Goal: Task Accomplishment & Management: Manage account settings

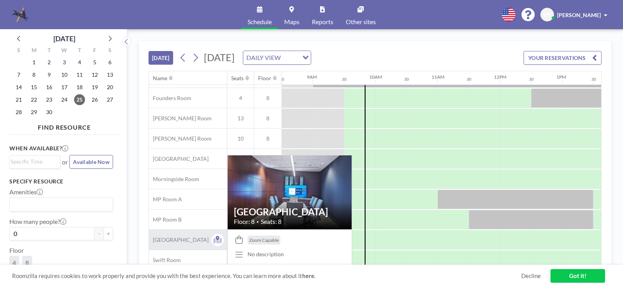
scroll to position [107, 530]
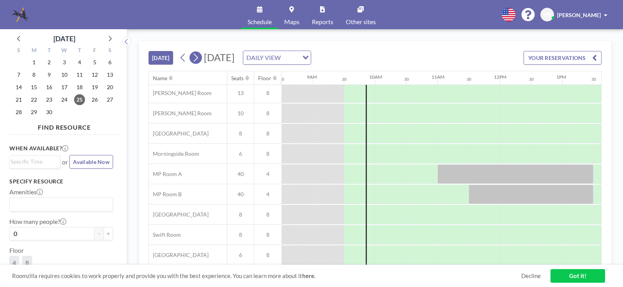
click at [199, 57] on icon at bounding box center [195, 58] width 7 height 12
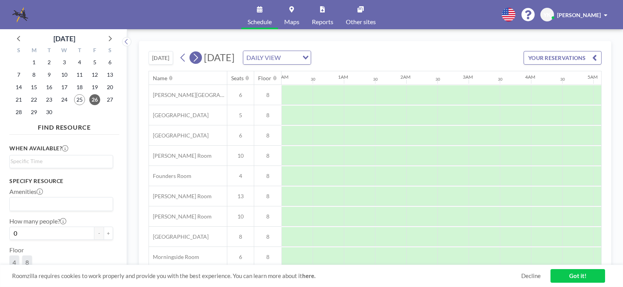
scroll to position [0, 499]
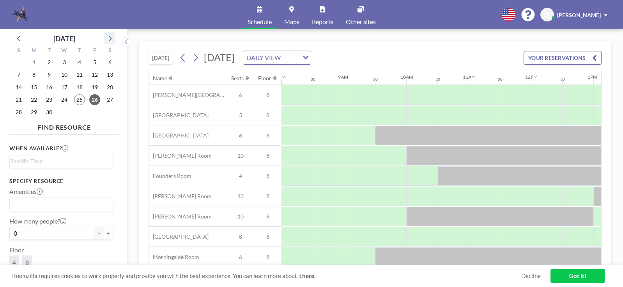
click at [110, 36] on icon at bounding box center [109, 38] width 10 height 10
click at [35, 112] on span "27" at bounding box center [33, 112] width 11 height 11
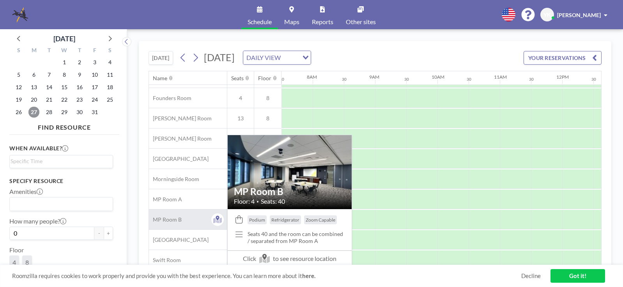
scroll to position [107, 468]
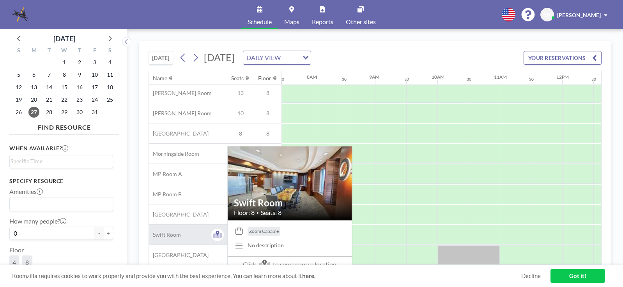
click at [184, 233] on div "Swift Room" at bounding box center [188, 235] width 78 height 20
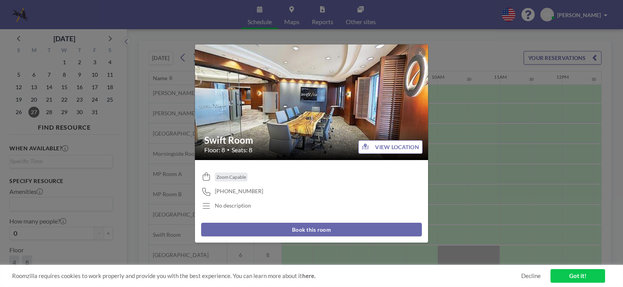
click at [329, 230] on button "Book this room" at bounding box center [311, 230] width 221 height 14
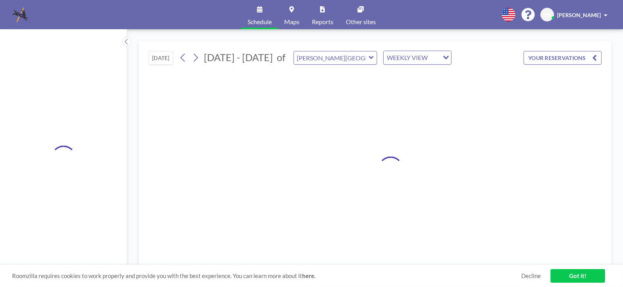
type input "Swift Room"
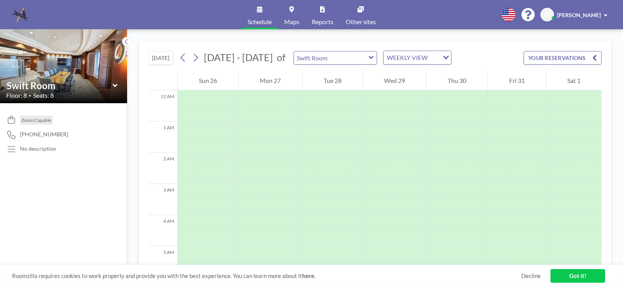
scroll to position [234, 0]
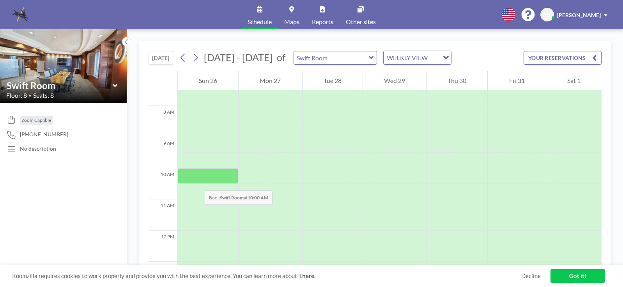
click at [197, 183] on div at bounding box center [208, 176] width 60 height 16
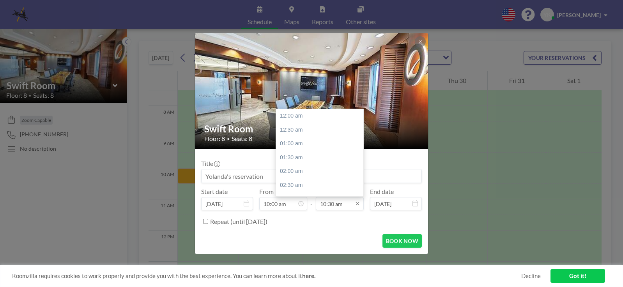
scroll to position [291, 0]
click at [305, 187] on div "01:00 pm" at bounding box center [321, 186] width 91 height 14
type input "01:00 pm"
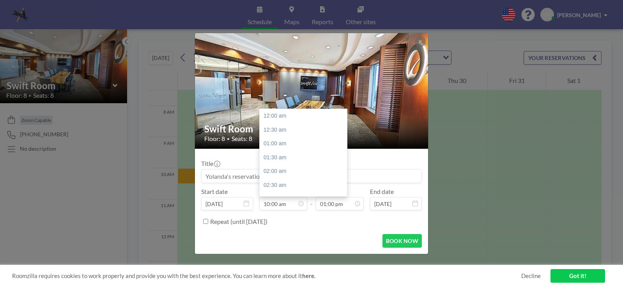
scroll to position [278, 0]
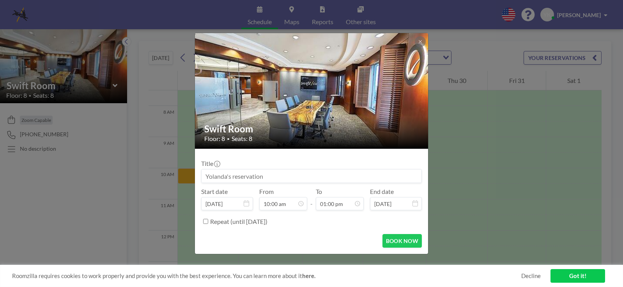
click at [246, 204] on icon at bounding box center [246, 203] width 5 height 6
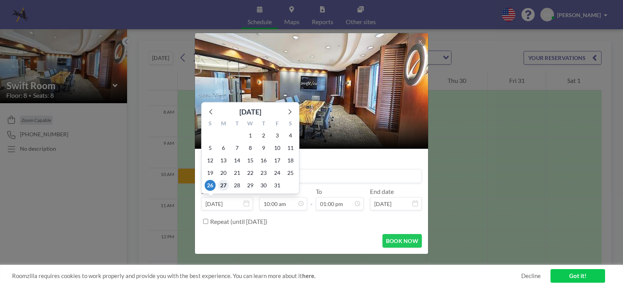
click at [222, 186] on span "27" at bounding box center [223, 185] width 11 height 11
type input "[DATE]"
click at [240, 176] on span "21" at bounding box center [237, 173] width 11 height 11
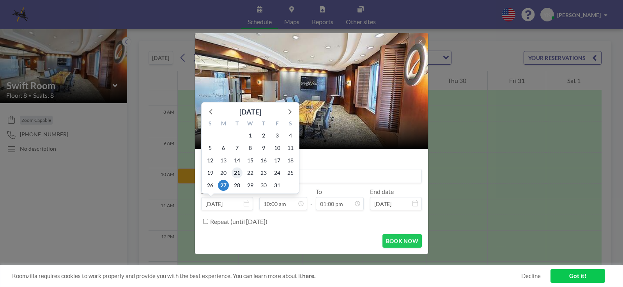
type input "Oct 21, 2025"
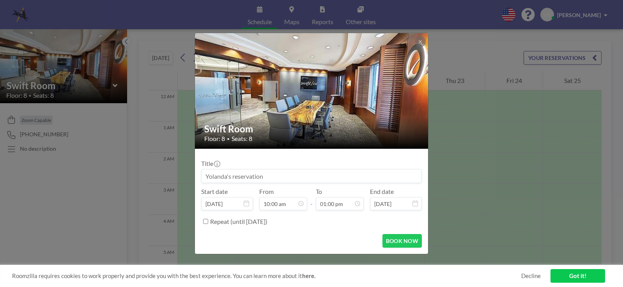
scroll to position [296, 0]
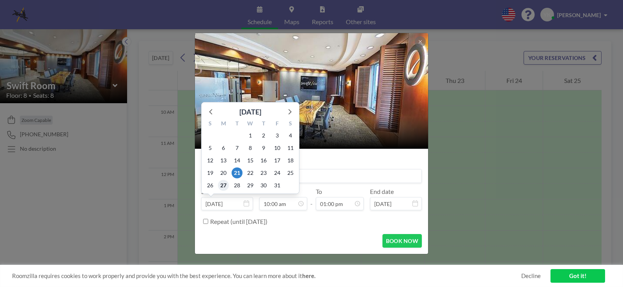
click at [223, 186] on span "27" at bounding box center [223, 185] width 11 height 11
type input "[DATE]"
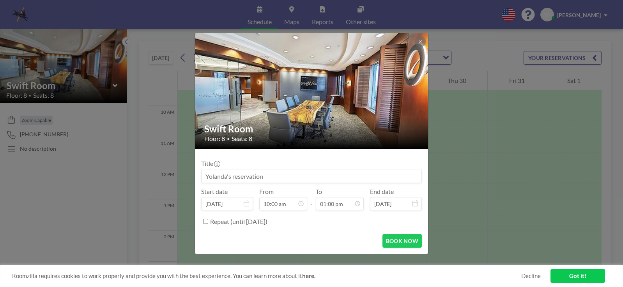
click at [258, 173] on input at bounding box center [312, 176] width 220 height 13
type input "Wagner v. SF - Phillips/Harty"
click at [412, 240] on button "BOOK NOW" at bounding box center [401, 241] width 39 height 14
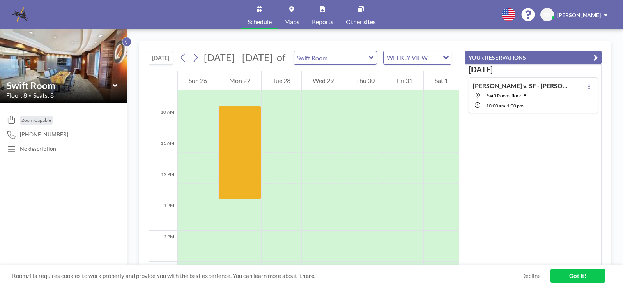
click at [126, 42] on icon at bounding box center [126, 42] width 5 height 8
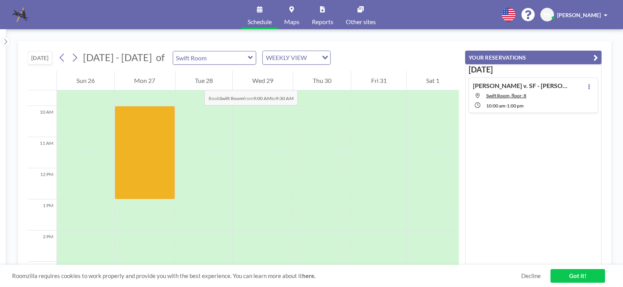
click at [196, 82] on div "Tue 28" at bounding box center [203, 80] width 57 height 19
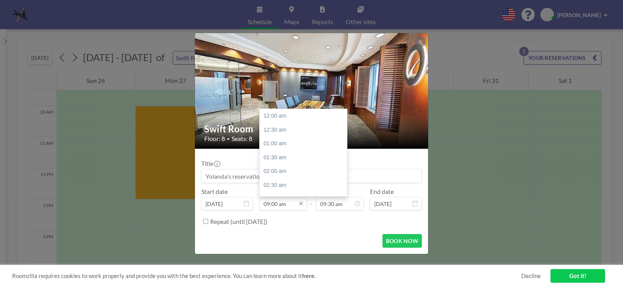
scroll to position [250, 0]
click at [273, 145] on div "10:00 am" at bounding box center [305, 144] width 91 height 14
type input "10:00 am"
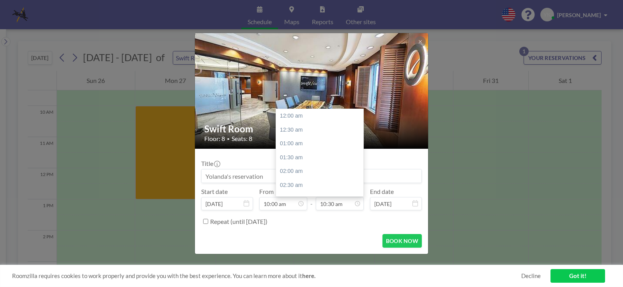
scroll to position [291, 0]
click at [293, 188] on div "01:00 pm" at bounding box center [321, 186] width 91 height 14
type input "01:00 pm"
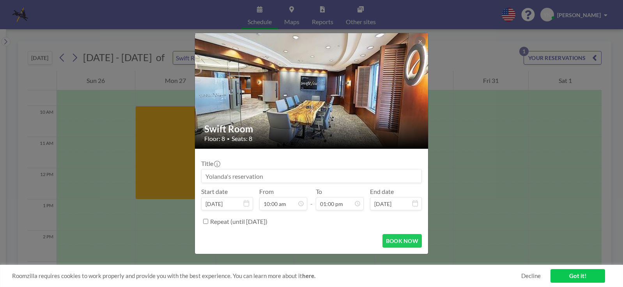
scroll to position [278, 0]
click at [267, 179] on input at bounding box center [312, 176] width 220 height 13
type input "Wagner v. SF - Phillips/Harty"
click at [406, 238] on button "BOOK NOW" at bounding box center [401, 241] width 39 height 14
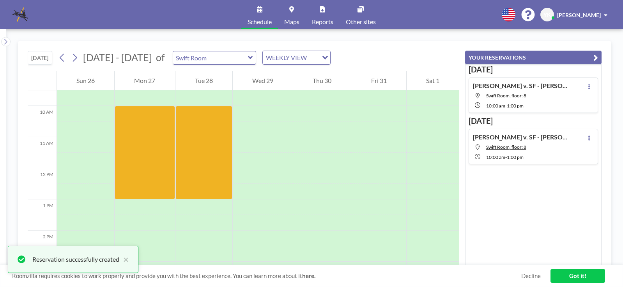
scroll to position [0, 0]
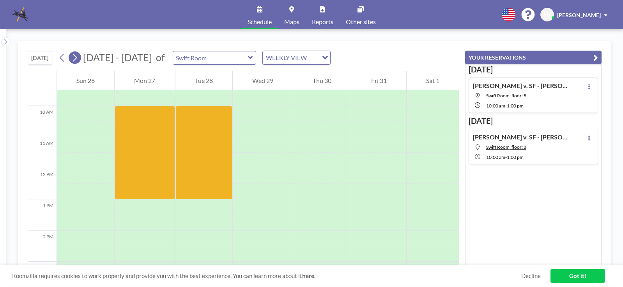
click at [77, 59] on icon at bounding box center [75, 58] width 4 height 8
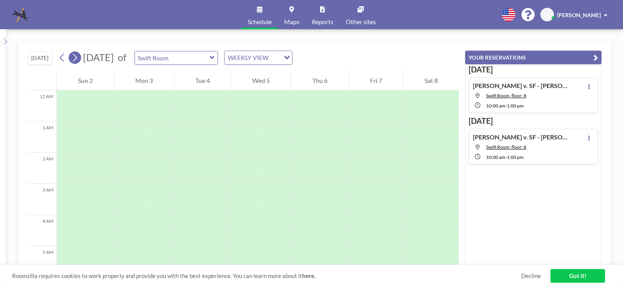
scroll to position [234, 0]
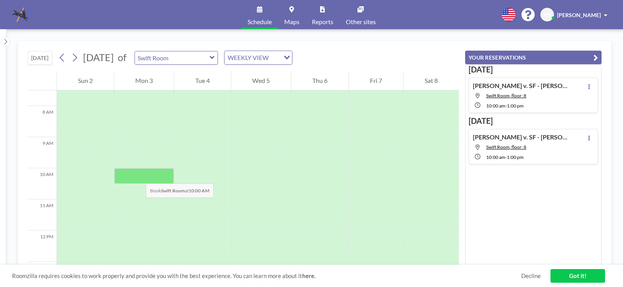
click at [138, 176] on div at bounding box center [144, 176] width 60 height 16
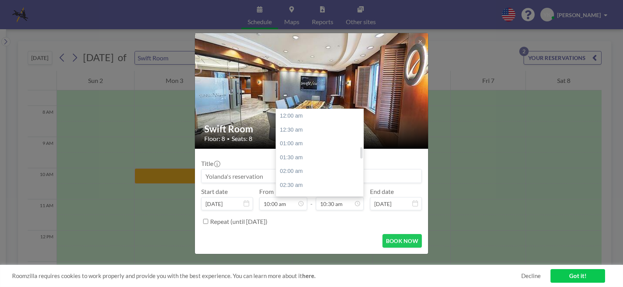
scroll to position [291, 0]
click at [335, 191] on div "01:00 pm" at bounding box center [321, 186] width 91 height 14
type input "01:00 pm"
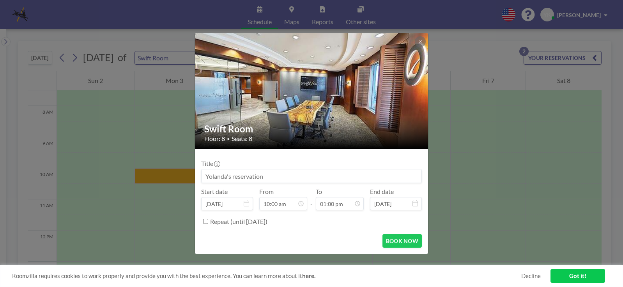
click at [273, 180] on input at bounding box center [312, 176] width 220 height 13
click at [285, 177] on input "Wagner v. SF - Phillips/Harty re Topps" at bounding box center [312, 176] width 220 height 13
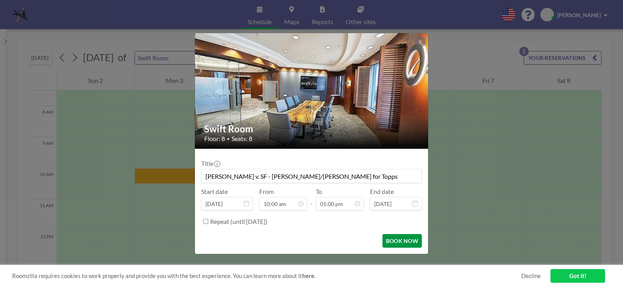
type input "[PERSON_NAME] v. SF - [PERSON_NAME]/[PERSON_NAME] for Topps"
click at [393, 241] on button "BOOK NOW" at bounding box center [401, 241] width 39 height 14
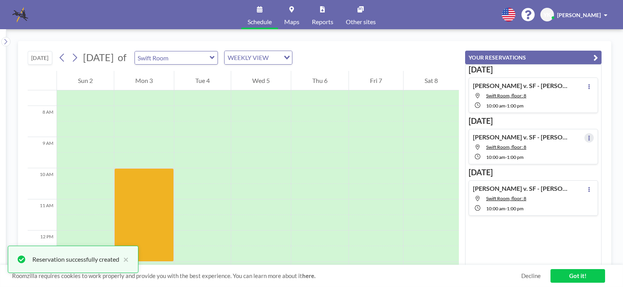
click at [588, 140] on icon at bounding box center [589, 138] width 2 height 5
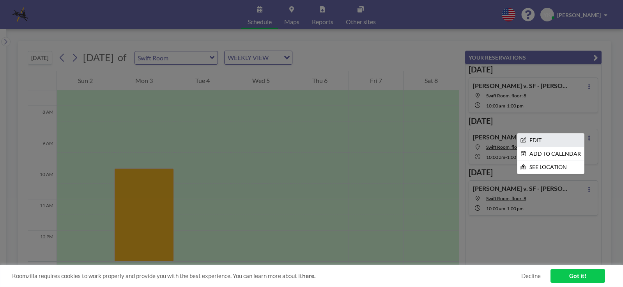
click at [560, 141] on li "EDIT" at bounding box center [550, 140] width 67 height 13
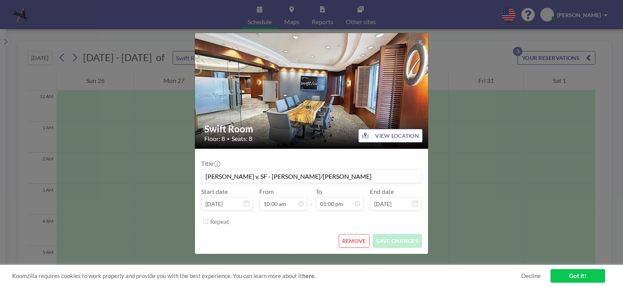
scroll to position [296, 0]
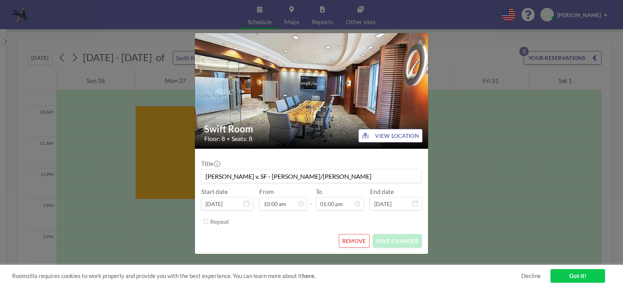
click at [333, 171] on input "Wagner v. SF - Phillips/Harty" at bounding box center [312, 176] width 220 height 13
type input "[PERSON_NAME] v. SF - [PERSON_NAME]/[PERSON_NAME] for [PERSON_NAME]"
click at [385, 241] on button "SAVE CHANGES" at bounding box center [397, 241] width 49 height 14
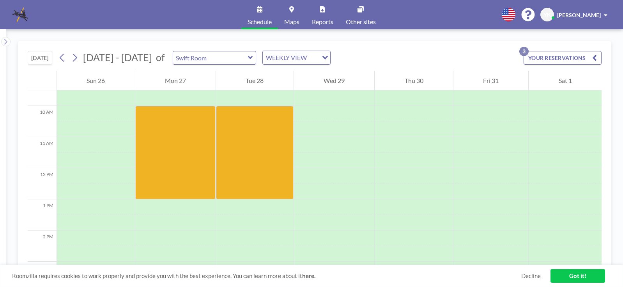
click at [594, 58] on icon "button" at bounding box center [594, 57] width 5 height 9
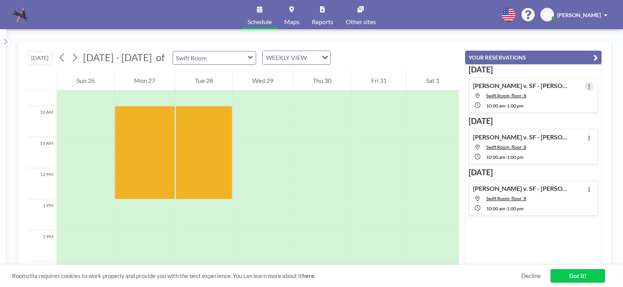
click at [588, 87] on button at bounding box center [588, 86] width 9 height 9
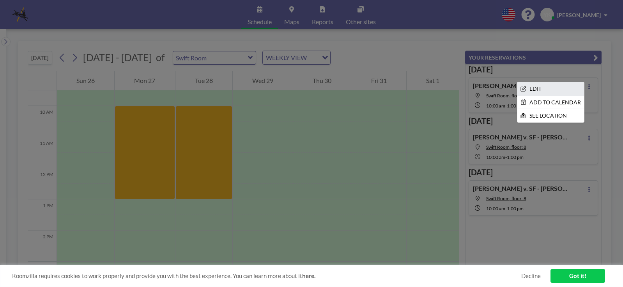
click at [533, 87] on li "EDIT" at bounding box center [550, 88] width 67 height 13
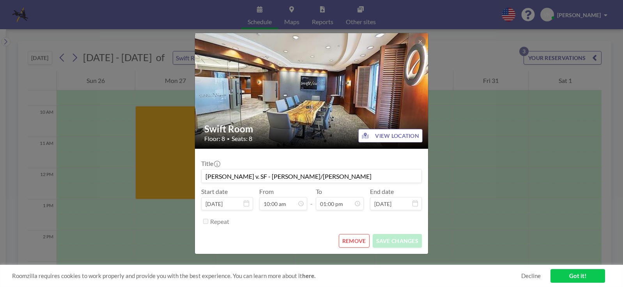
click at [318, 181] on input "Wagner v. SF - Phillips/Harty" at bounding box center [312, 176] width 220 height 13
type input "[PERSON_NAME] v. SF - [PERSON_NAME]/[PERSON_NAME] for [PERSON_NAME]"
click at [382, 239] on button "SAVE CHANGES" at bounding box center [397, 241] width 49 height 14
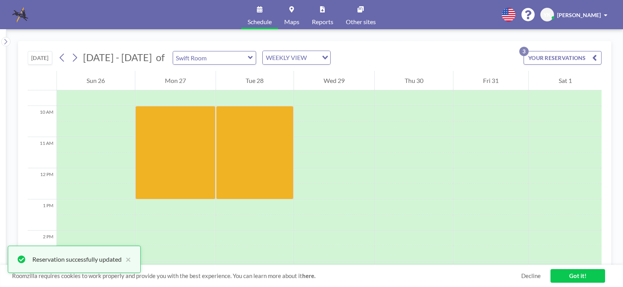
click at [593, 62] on icon "button" at bounding box center [594, 57] width 5 height 9
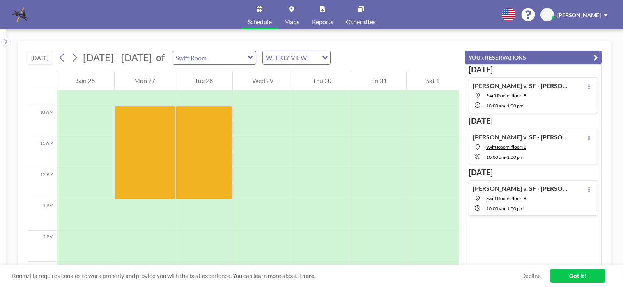
click at [588, 276] on link "Got it!" at bounding box center [577, 276] width 55 height 14
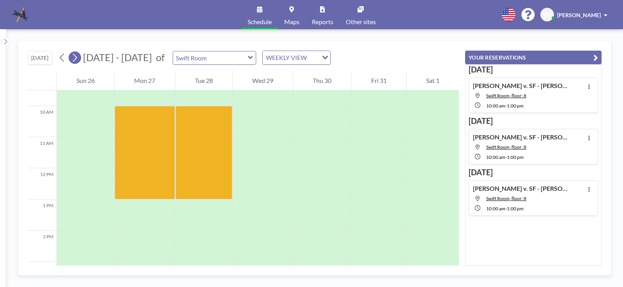
click at [76, 60] on icon at bounding box center [74, 58] width 7 height 12
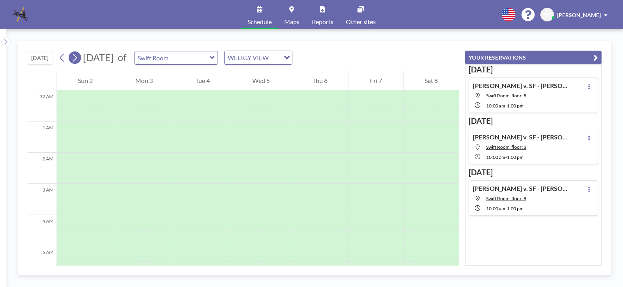
scroll to position [234, 0]
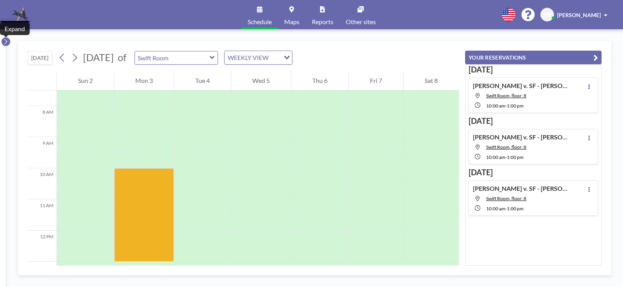
click at [5, 40] on icon at bounding box center [5, 41] width 3 height 5
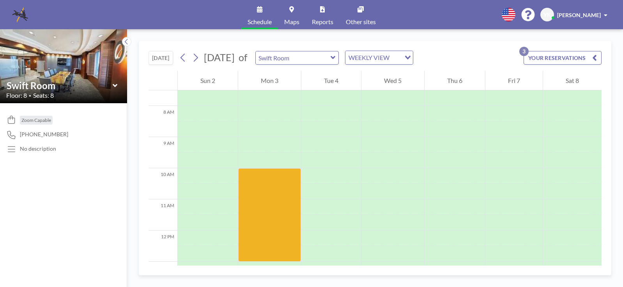
click at [593, 58] on icon "button" at bounding box center [594, 57] width 5 height 9
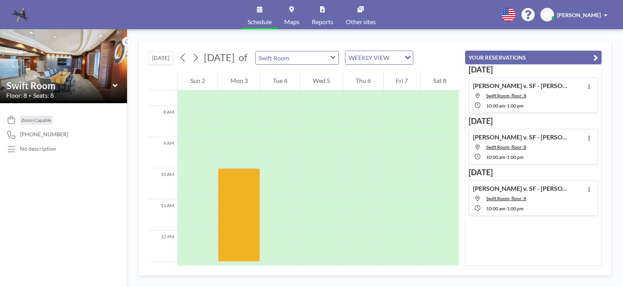
click at [262, 8] on link "Schedule" at bounding box center [259, 14] width 37 height 29
click at [596, 58] on icon "button" at bounding box center [595, 57] width 5 height 9
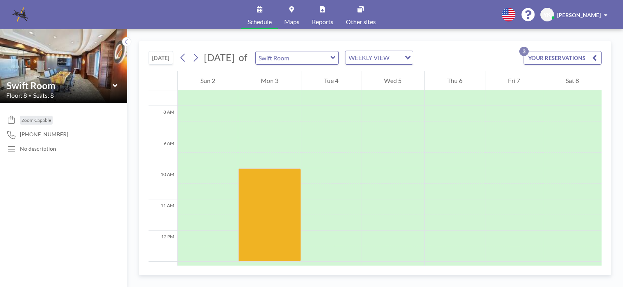
click at [565, 60] on button "YOUR RESERVATIONS 3" at bounding box center [563, 58] width 78 height 14
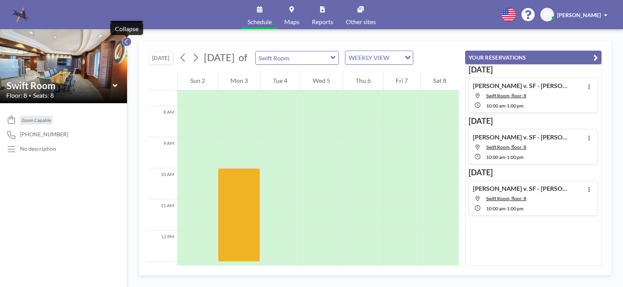
click at [123, 40] on button at bounding box center [126, 41] width 9 height 9
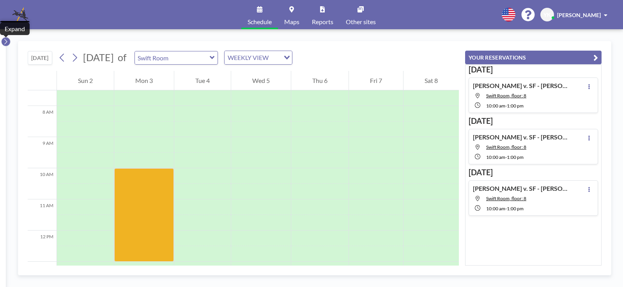
click at [6, 42] on icon at bounding box center [5, 42] width 5 height 8
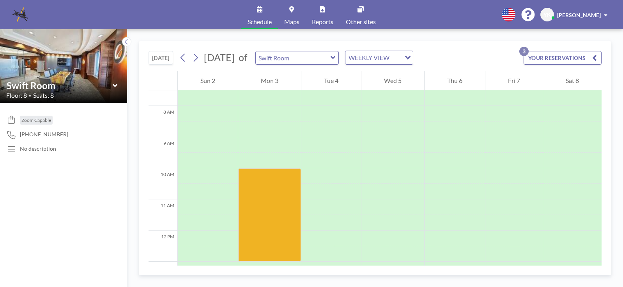
click at [115, 83] on icon at bounding box center [115, 86] width 5 height 8
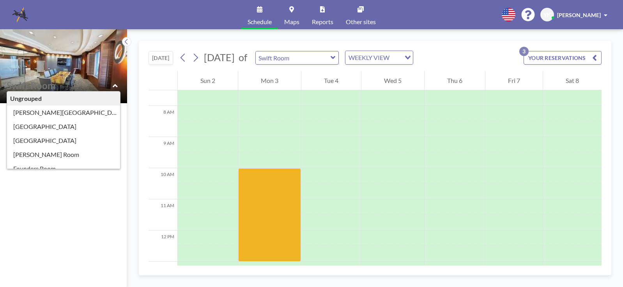
click at [115, 83] on icon at bounding box center [115, 86] width 5 height 8
type input "Swift Room"
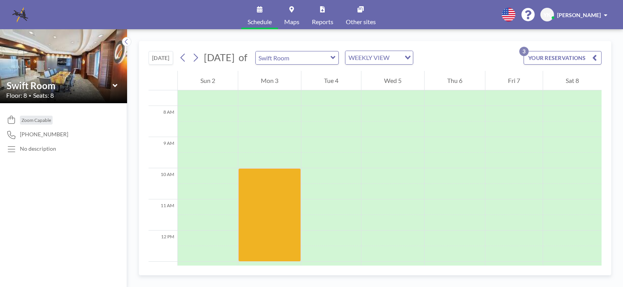
click at [164, 60] on button "[DATE]" at bounding box center [161, 58] width 25 height 14
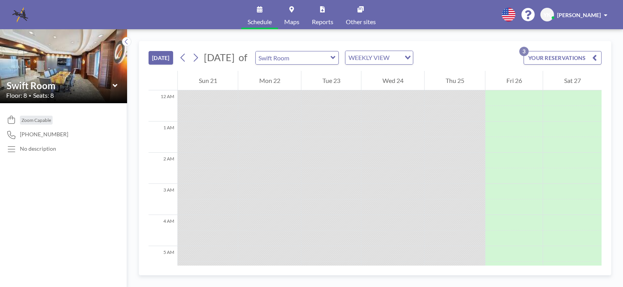
scroll to position [296, 0]
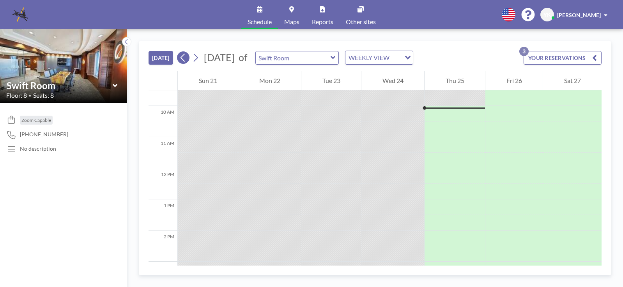
click at [184, 57] on icon at bounding box center [182, 58] width 7 height 12
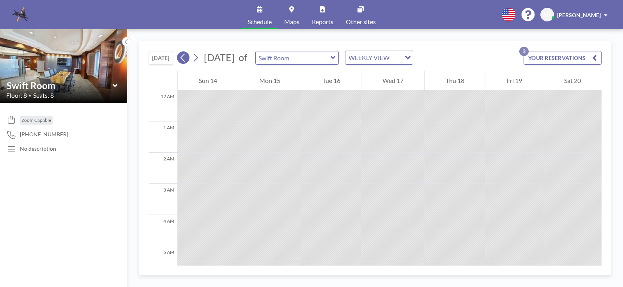
scroll to position [234, 0]
click at [413, 59] on div "Loading..." at bounding box center [407, 57] width 12 height 12
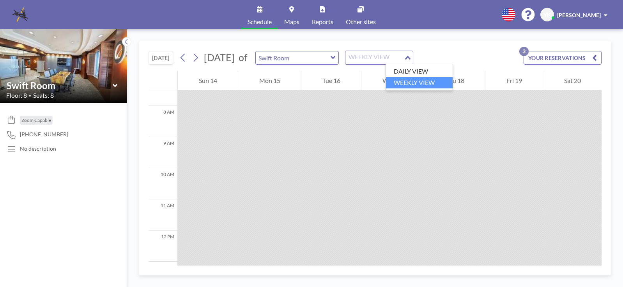
click at [422, 81] on li "WEEKLY VIEW" at bounding box center [419, 82] width 67 height 11
click at [199, 57] on icon at bounding box center [195, 58] width 7 height 12
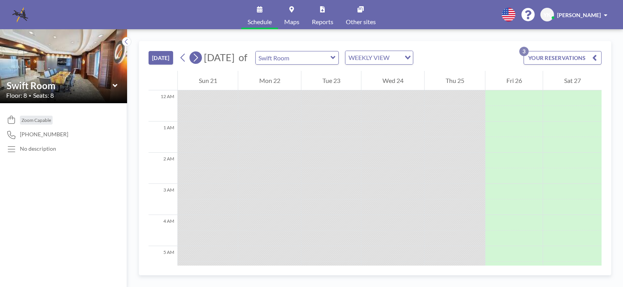
scroll to position [296, 0]
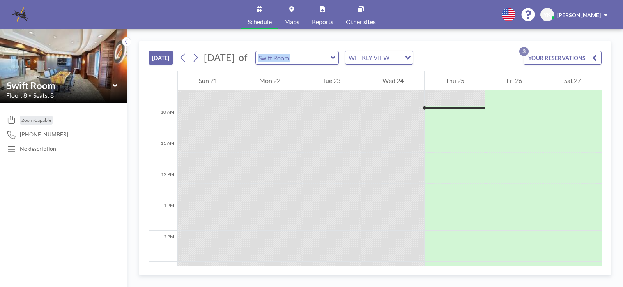
click at [336, 57] on icon at bounding box center [333, 58] width 5 height 8
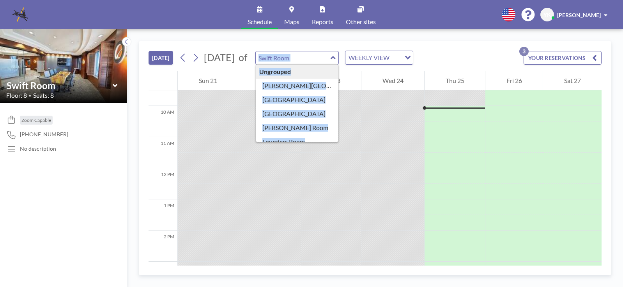
click at [336, 57] on icon at bounding box center [333, 58] width 5 height 8
type input "Swift Room"
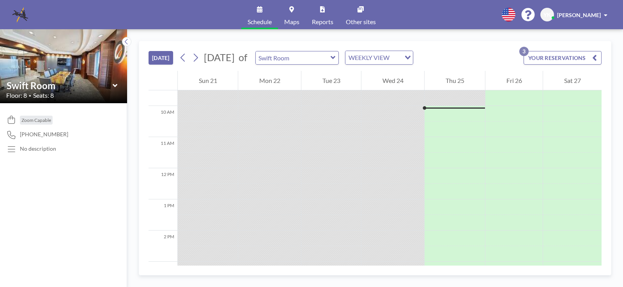
click at [401, 39] on div "TODAY September 2025 of Swift Room WEEKLY VIEW Loading... YOUR RESERVATIONS 3 1…" at bounding box center [375, 158] width 496 height 258
click at [24, 15] on img at bounding box center [20, 15] width 16 height 16
click at [22, 14] on img at bounding box center [20, 15] width 16 height 16
click at [195, 57] on icon at bounding box center [195, 58] width 7 height 12
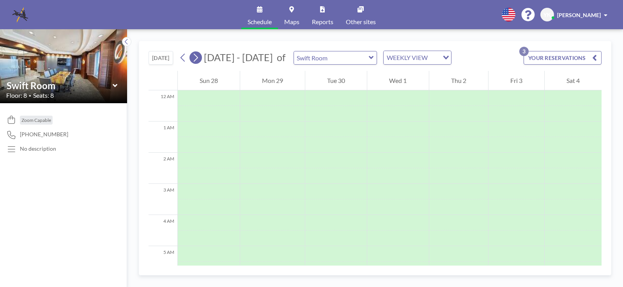
scroll to position [234, 0]
click at [195, 57] on icon at bounding box center [195, 58] width 7 height 12
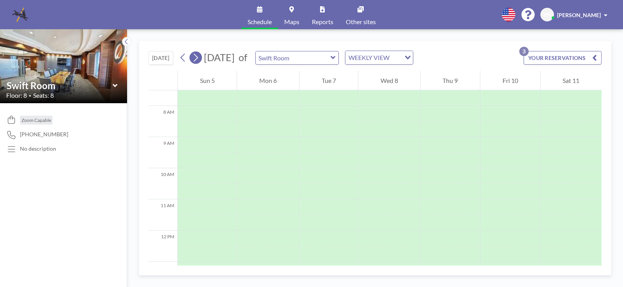
click at [195, 57] on icon at bounding box center [195, 58] width 7 height 12
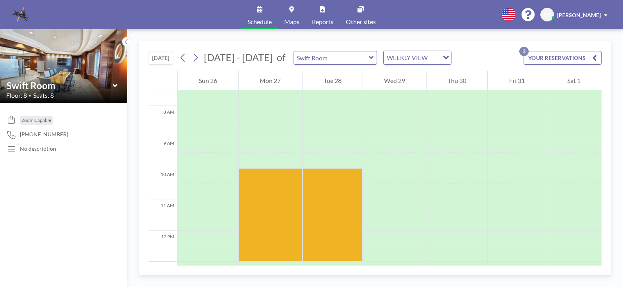
click at [171, 60] on button "[DATE]" at bounding box center [161, 58] width 25 height 14
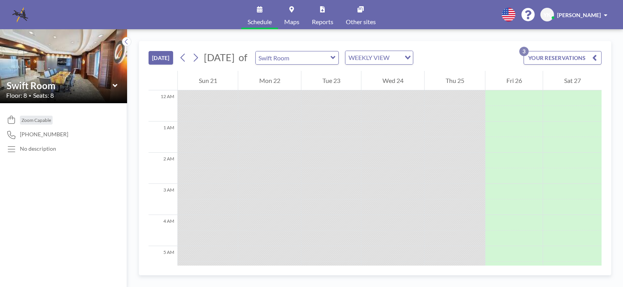
scroll to position [296, 0]
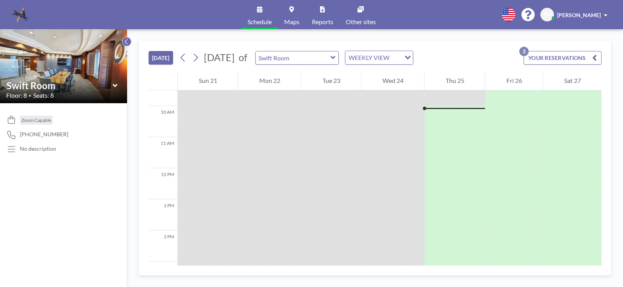
click at [126, 42] on icon at bounding box center [126, 42] width 5 height 8
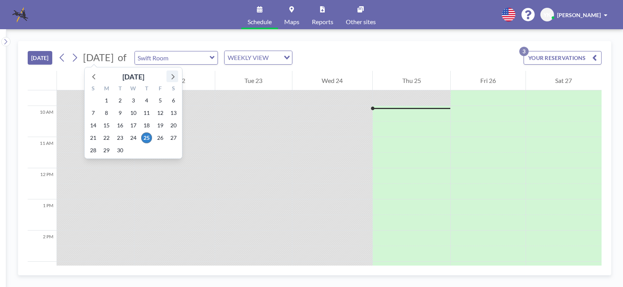
click at [175, 72] on icon at bounding box center [172, 76] width 10 height 10
click at [104, 151] on span "27" at bounding box center [106, 150] width 11 height 11
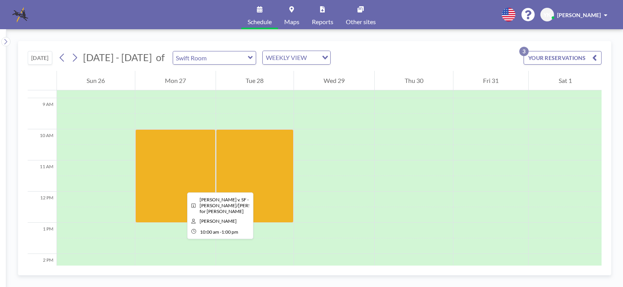
scroll to position [312, 0]
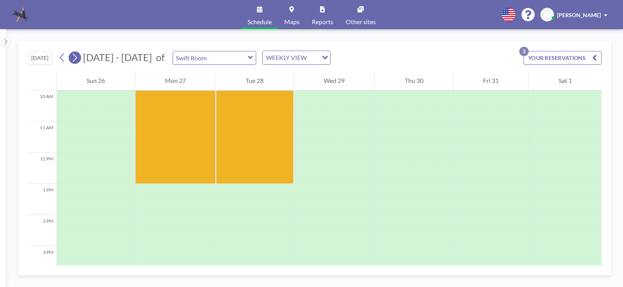
click at [78, 58] on icon at bounding box center [74, 58] width 7 height 12
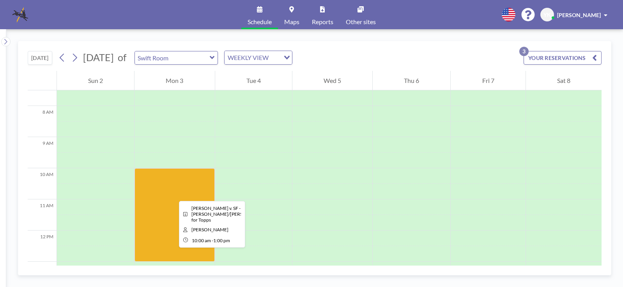
scroll to position [273, 0]
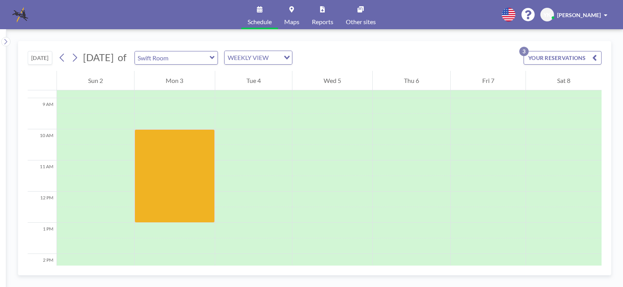
click at [551, 14] on span "YK" at bounding box center [546, 14] width 7 height 7
click at [605, 12] on span at bounding box center [606, 14] width 4 height 5
click at [604, 14] on span at bounding box center [606, 14] width 4 height 5
click at [587, 51] on span "Log out" at bounding box center [584, 53] width 18 height 8
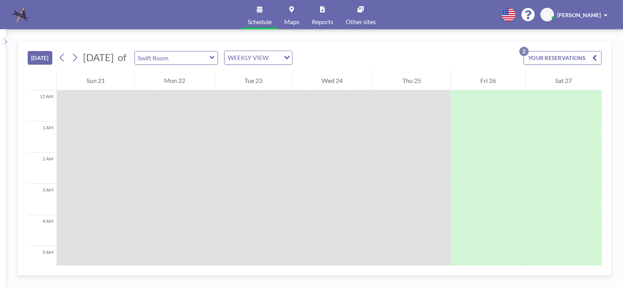
scroll to position [296, 0]
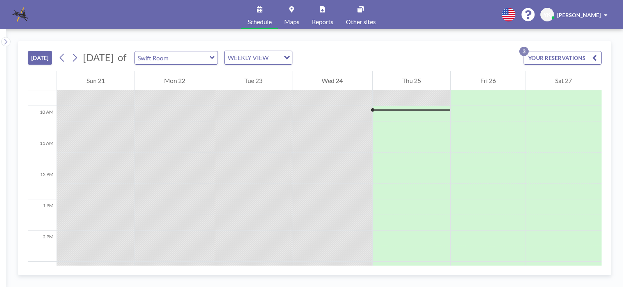
click at [215, 59] on icon at bounding box center [212, 58] width 5 height 8
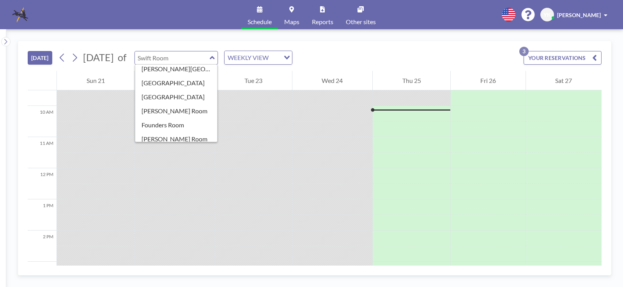
scroll to position [0, 0]
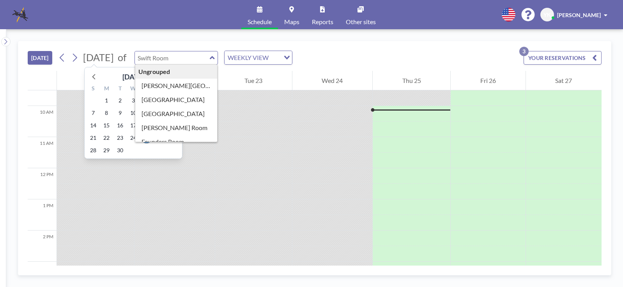
click at [138, 46] on div "TODAY September 2025 September 2025 S M T W T F S 31 1 2 3 4 5 6 7 8 9 10 11 12…" at bounding box center [315, 56] width 574 height 30
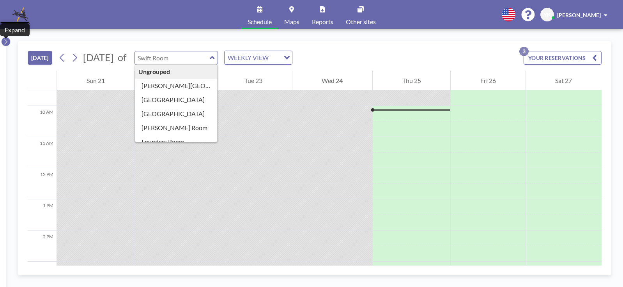
click at [6, 42] on icon at bounding box center [5, 42] width 5 height 8
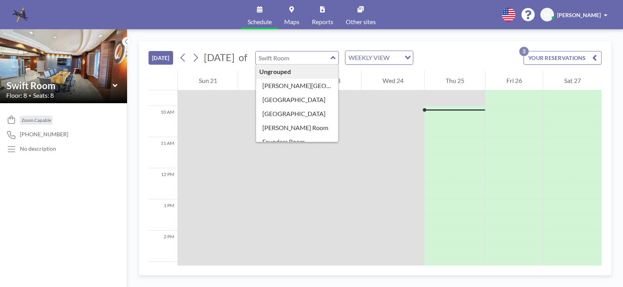
click at [361, 9] on icon at bounding box center [361, 9] width 6 height 6
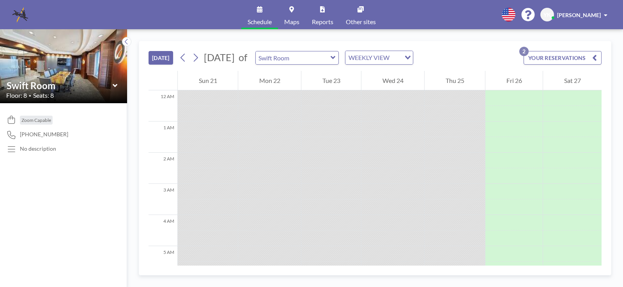
scroll to position [296, 0]
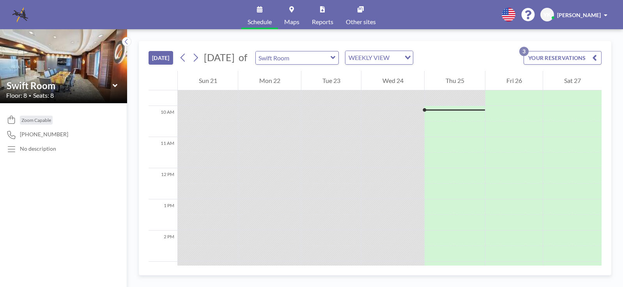
click at [327, 13] on link "Reports" at bounding box center [323, 14] width 34 height 29
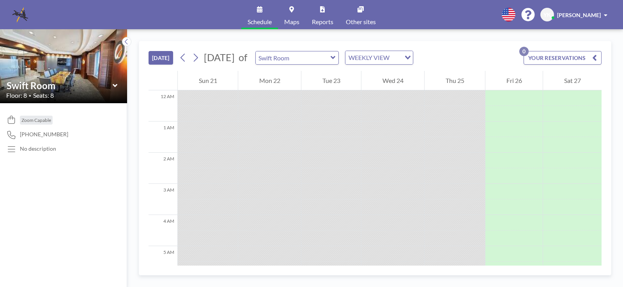
scroll to position [296, 0]
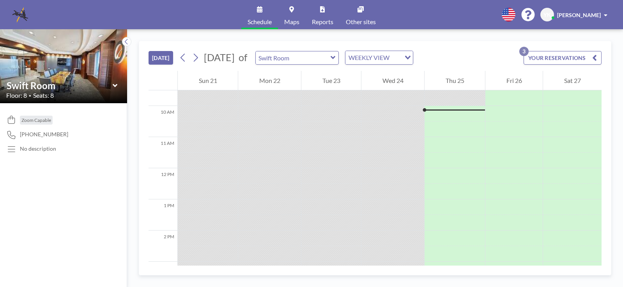
click at [336, 59] on icon at bounding box center [333, 58] width 5 height 8
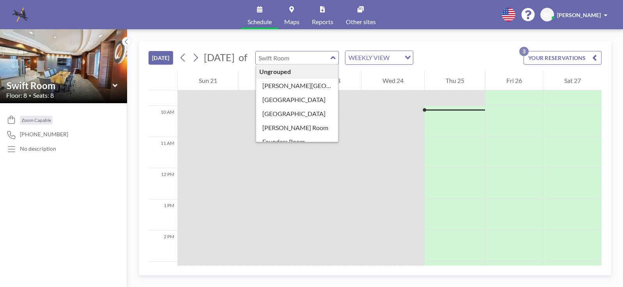
click at [338, 73] on div "Ungrouped" at bounding box center [297, 72] width 82 height 14
click at [338, 71] on div "Ungrouped" at bounding box center [297, 72] width 82 height 14
click at [335, 58] on icon at bounding box center [333, 57] width 5 height 3
type input "Swift Room"
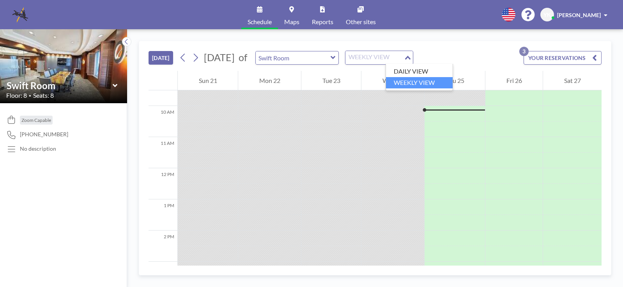
click at [411, 56] on icon "Search for option" at bounding box center [407, 58] width 5 height 4
click at [116, 85] on icon at bounding box center [115, 86] width 5 height 8
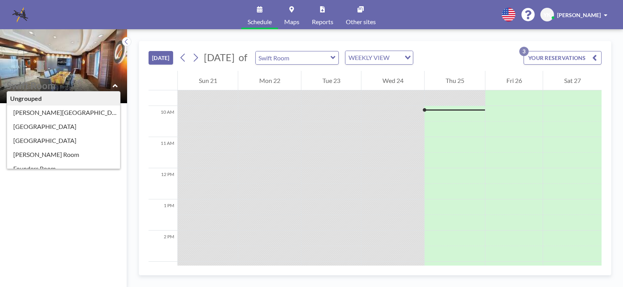
click at [93, 190] on div "Zoom Capable 404-885-8564 No description" at bounding box center [63, 195] width 127 height 184
click at [24, 181] on div "Zoom Capable 404-885-8564 No description" at bounding box center [63, 195] width 127 height 184
click at [35, 188] on div "Zoom Capable 404-885-8564 No description" at bounding box center [63, 195] width 127 height 184
click at [167, 11] on div "Schedule Maps Reports Other sites English Polski 日本語 Española YK Yolanda Kirk" at bounding box center [311, 14] width 623 height 29
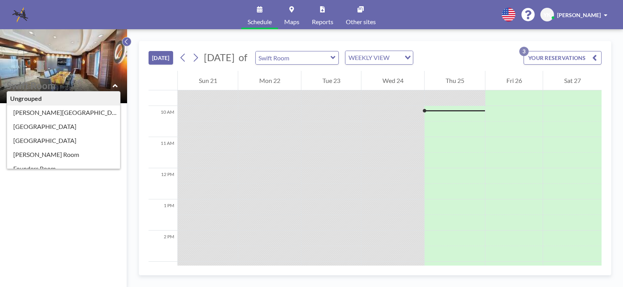
click at [124, 43] on icon at bounding box center [126, 42] width 5 height 8
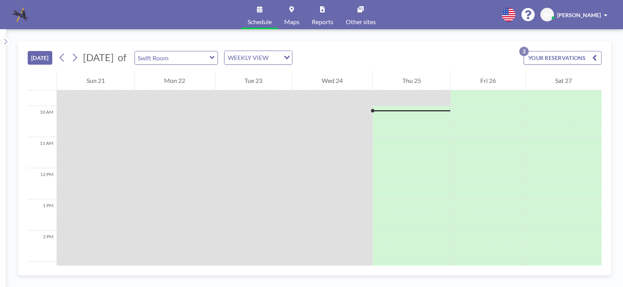
click at [604, 16] on span at bounding box center [606, 14] width 4 height 5
click at [579, 52] on span "Log out" at bounding box center [584, 53] width 18 height 8
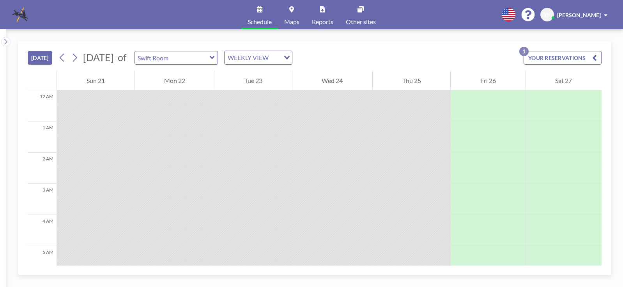
scroll to position [296, 0]
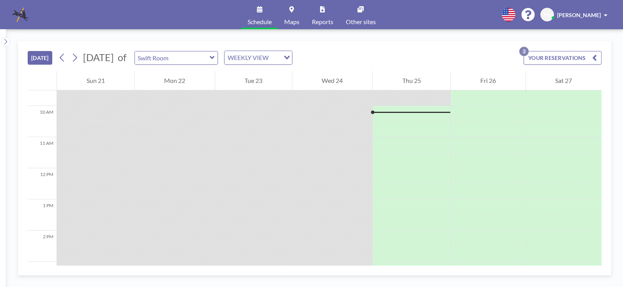
click at [584, 55] on button "YOUR RESERVATIONS 3" at bounding box center [563, 58] width 78 height 14
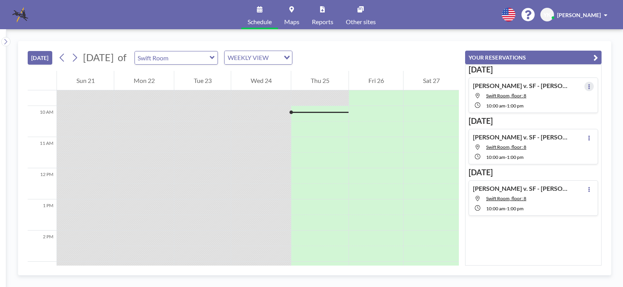
click at [588, 85] on icon at bounding box center [589, 86] width 2 height 5
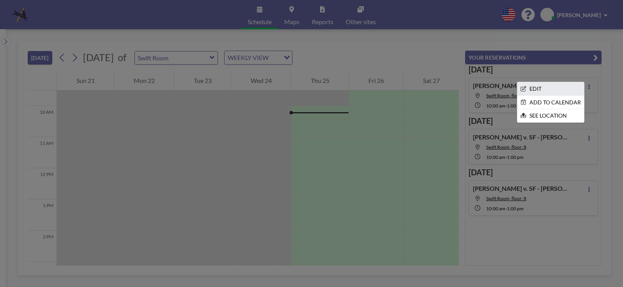
click at [555, 87] on li "EDIT" at bounding box center [550, 88] width 67 height 13
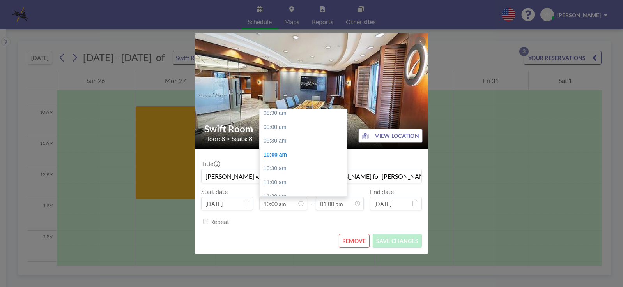
scroll to position [200, 0]
click at [283, 179] on div "09:30 am" at bounding box center [305, 180] width 91 height 14
type input "09:30 am"
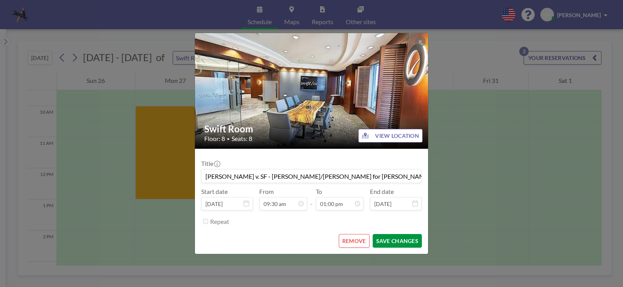
scroll to position [361, 0]
click at [401, 240] on button "SAVE CHANGES" at bounding box center [397, 241] width 49 height 14
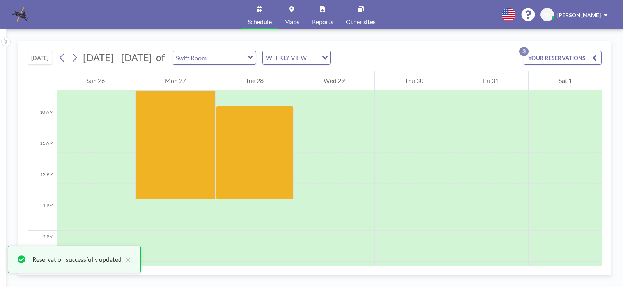
click at [596, 58] on icon "button" at bounding box center [594, 57] width 5 height 9
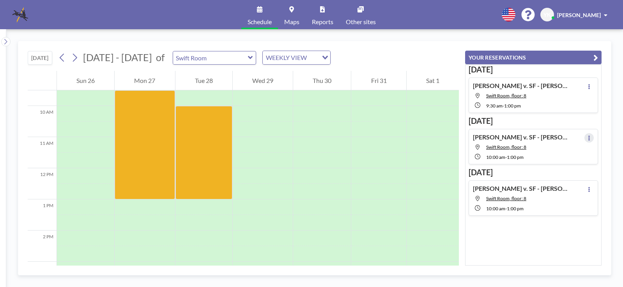
click at [587, 140] on button at bounding box center [588, 137] width 9 height 9
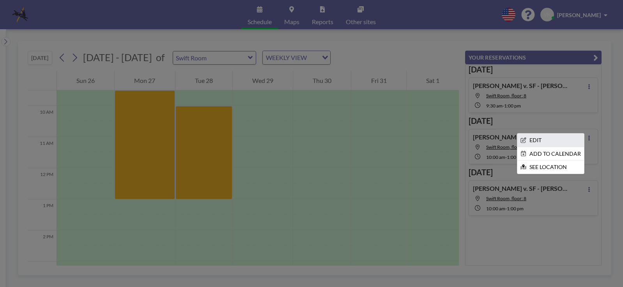
click at [558, 140] on li "EDIT" at bounding box center [550, 140] width 67 height 13
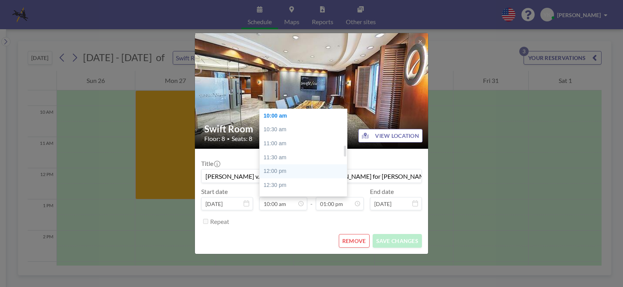
scroll to position [239, 0]
click at [278, 142] on div "09:30 am" at bounding box center [305, 141] width 91 height 14
type input "09:30 am"
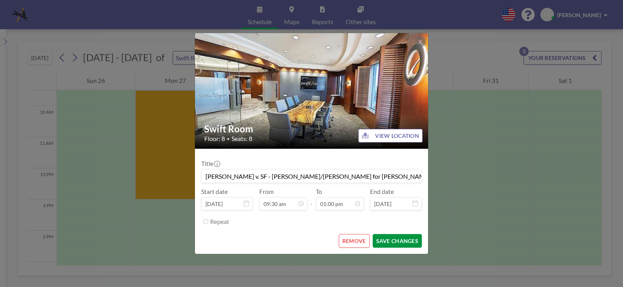
scroll to position [361, 0]
click at [394, 239] on button "SAVE CHANGES" at bounding box center [397, 241] width 49 height 14
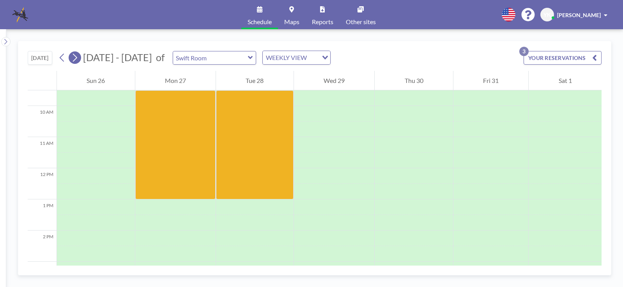
click at [77, 57] on icon at bounding box center [75, 58] width 4 height 8
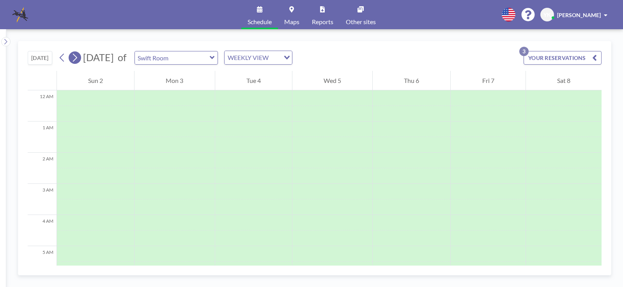
scroll to position [234, 0]
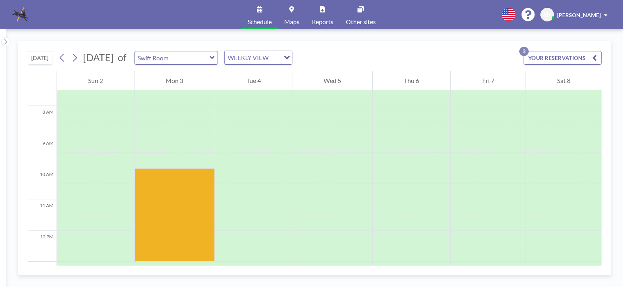
click at [595, 56] on icon "button" at bounding box center [594, 57] width 5 height 9
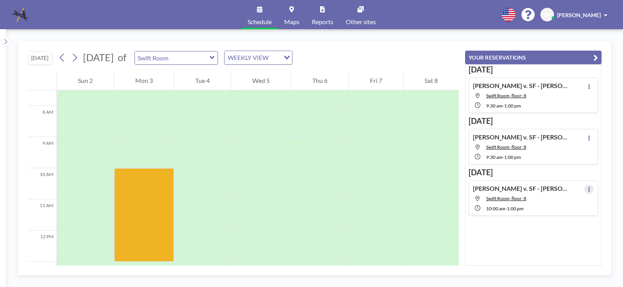
click at [588, 191] on icon at bounding box center [589, 189] width 3 height 5
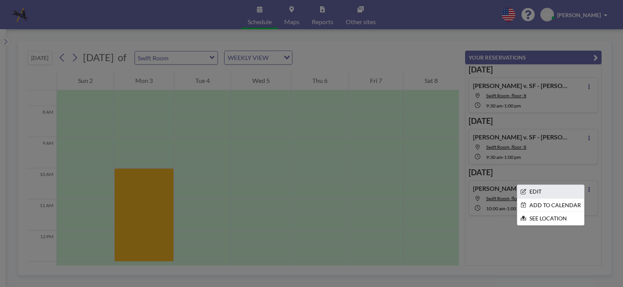
click at [561, 192] on li "EDIT" at bounding box center [550, 191] width 67 height 13
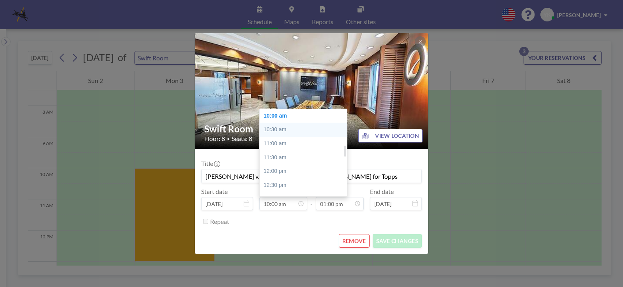
scroll to position [200, 0]
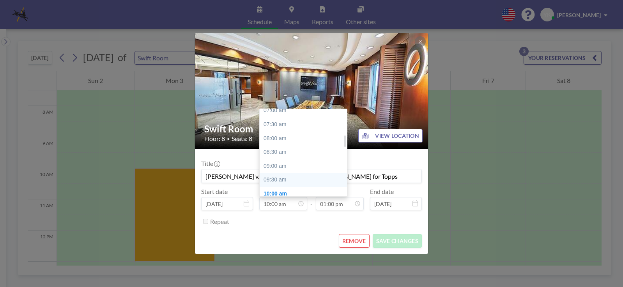
click at [280, 178] on div "09:30 am" at bounding box center [305, 180] width 91 height 14
type input "09:30 am"
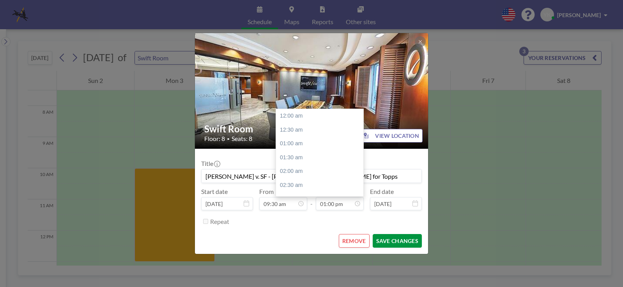
scroll to position [361, 0]
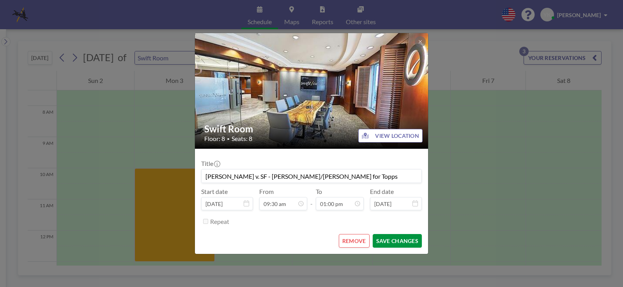
click at [398, 242] on button "SAVE CHANGES" at bounding box center [397, 241] width 49 height 14
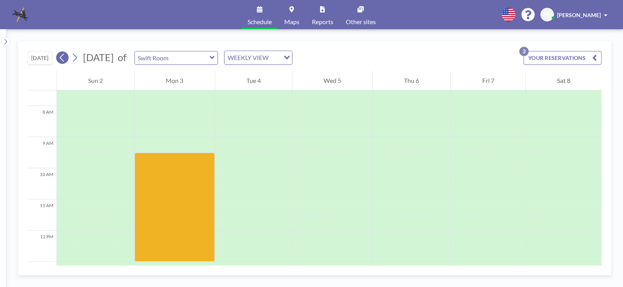
click at [63, 58] on icon at bounding box center [61, 58] width 7 height 12
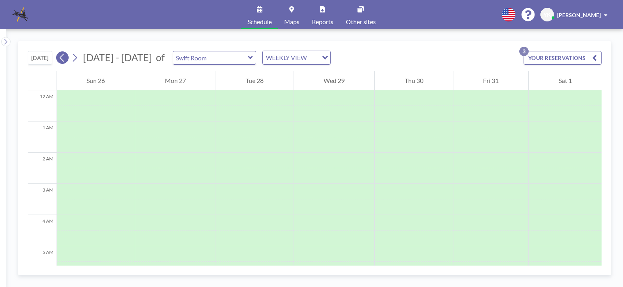
scroll to position [234, 0]
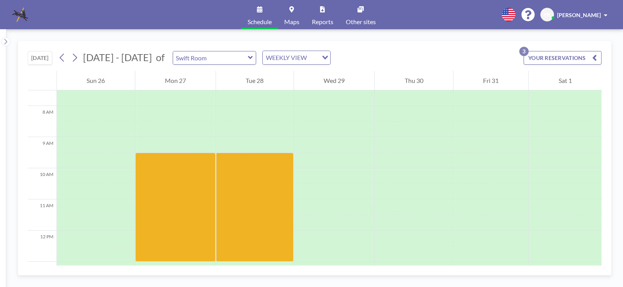
click at [602, 13] on div "[PERSON_NAME]" at bounding box center [582, 15] width 50 height 8
click at [585, 54] on span "Log out" at bounding box center [584, 53] width 18 height 8
